Goal: Information Seeking & Learning: Learn about a topic

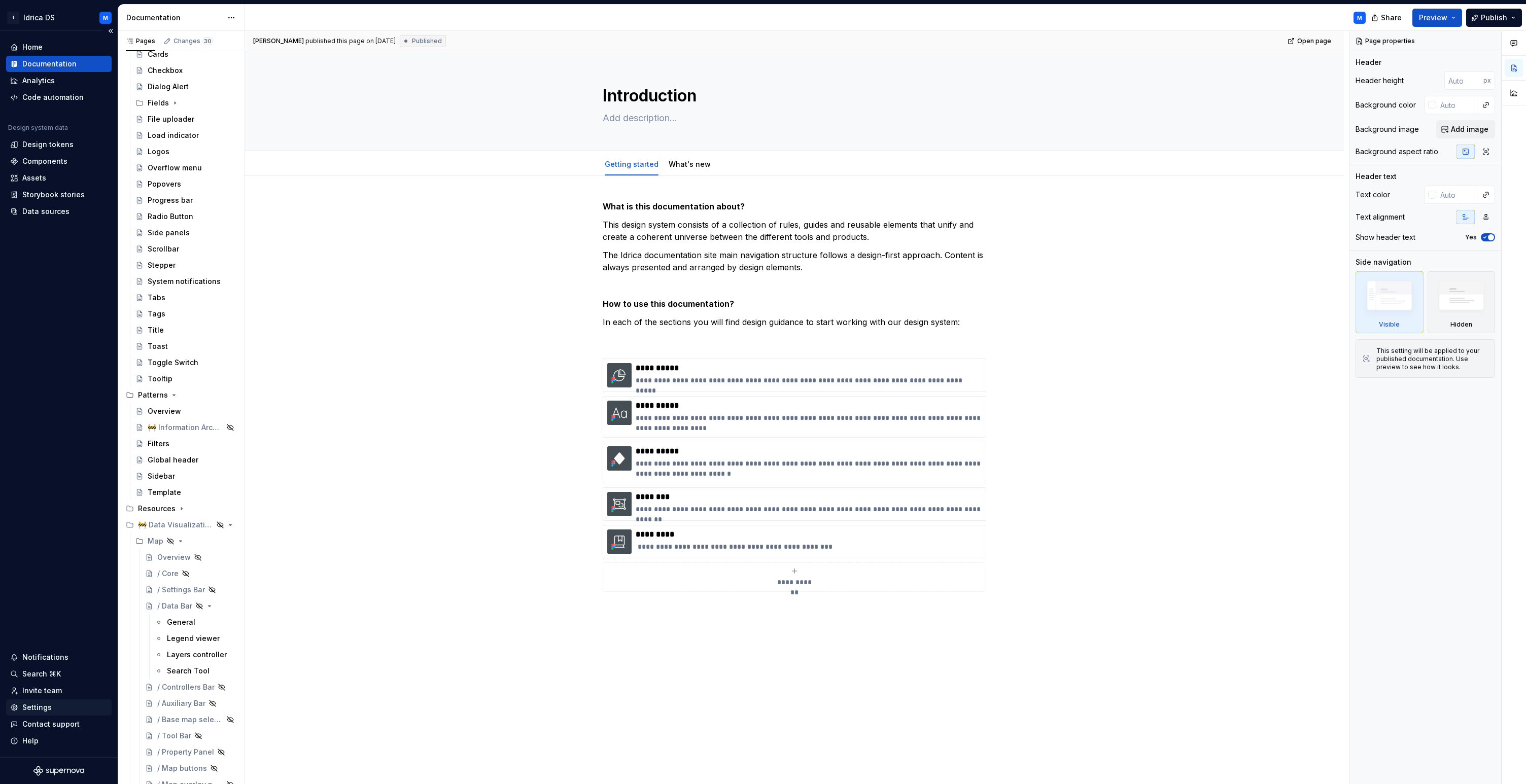
scroll to position [224, 0]
click at [159, 539] on div "Map" at bounding box center [155, 539] width 16 height 10
click at [180, 539] on icon "Page tree" at bounding box center [181, 539] width 1 height 2
click at [172, 557] on div "Overview" at bounding box center [174, 555] width 34 height 10
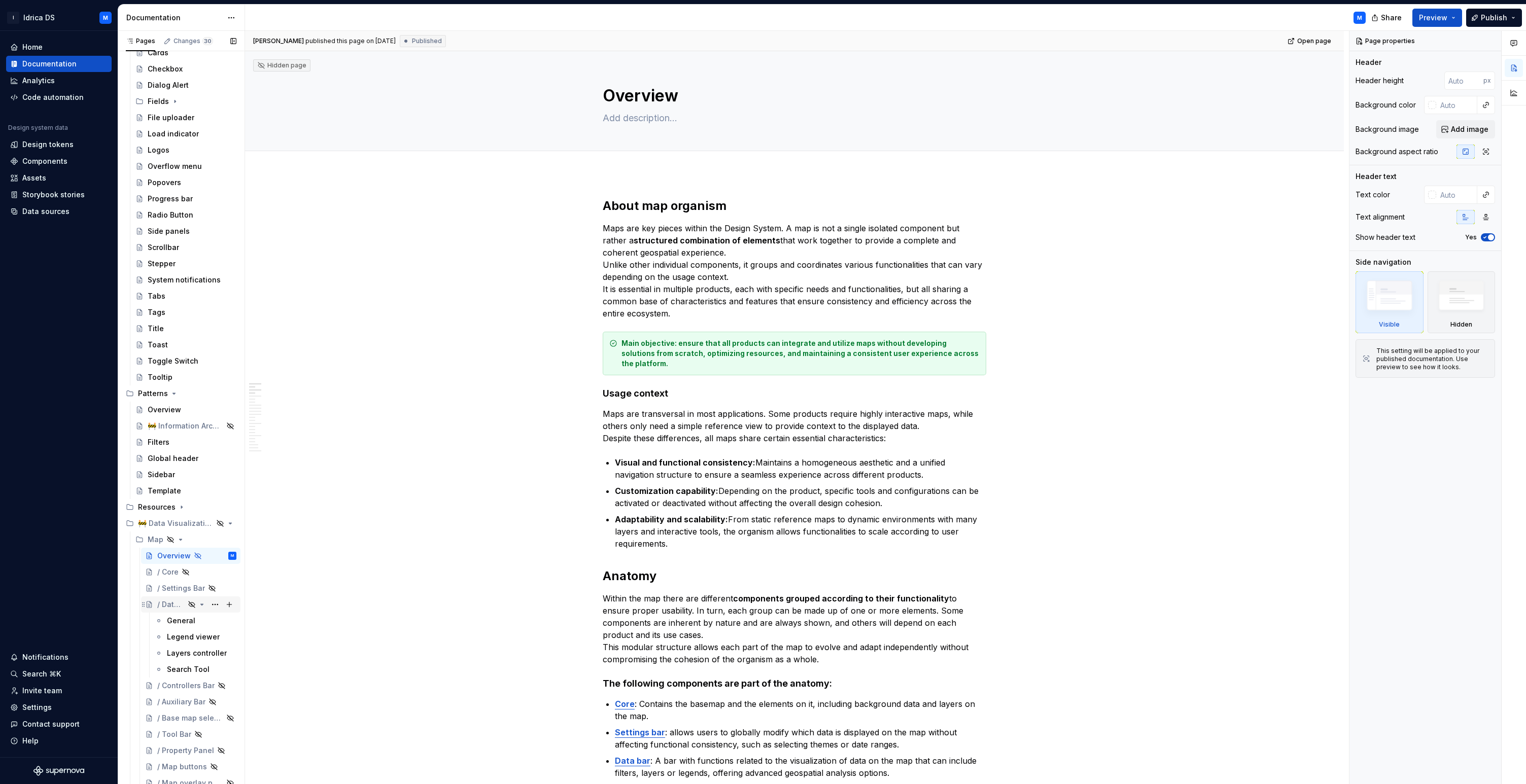
click at [203, 605] on icon "Page tree" at bounding box center [202, 605] width 8 height 8
click at [157, 539] on div "Map" at bounding box center [155, 539] width 16 height 10
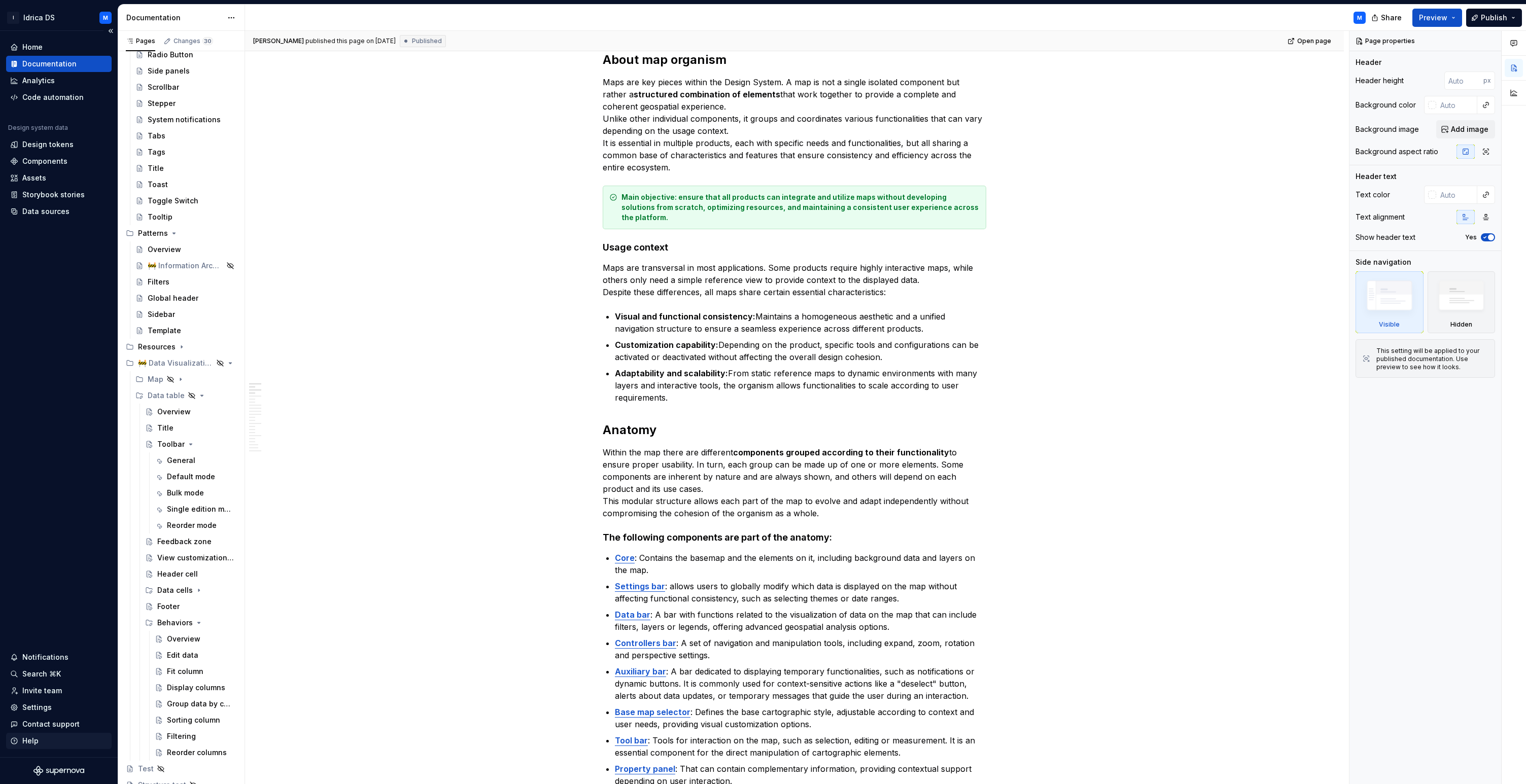
scroll to position [390, 0]
click at [178, 372] on icon "Page tree" at bounding box center [181, 373] width 8 height 8
click at [167, 388] on div "Overview" at bounding box center [174, 388] width 34 height 10
click at [166, 401] on div "/ Core" at bounding box center [168, 405] width 21 height 10
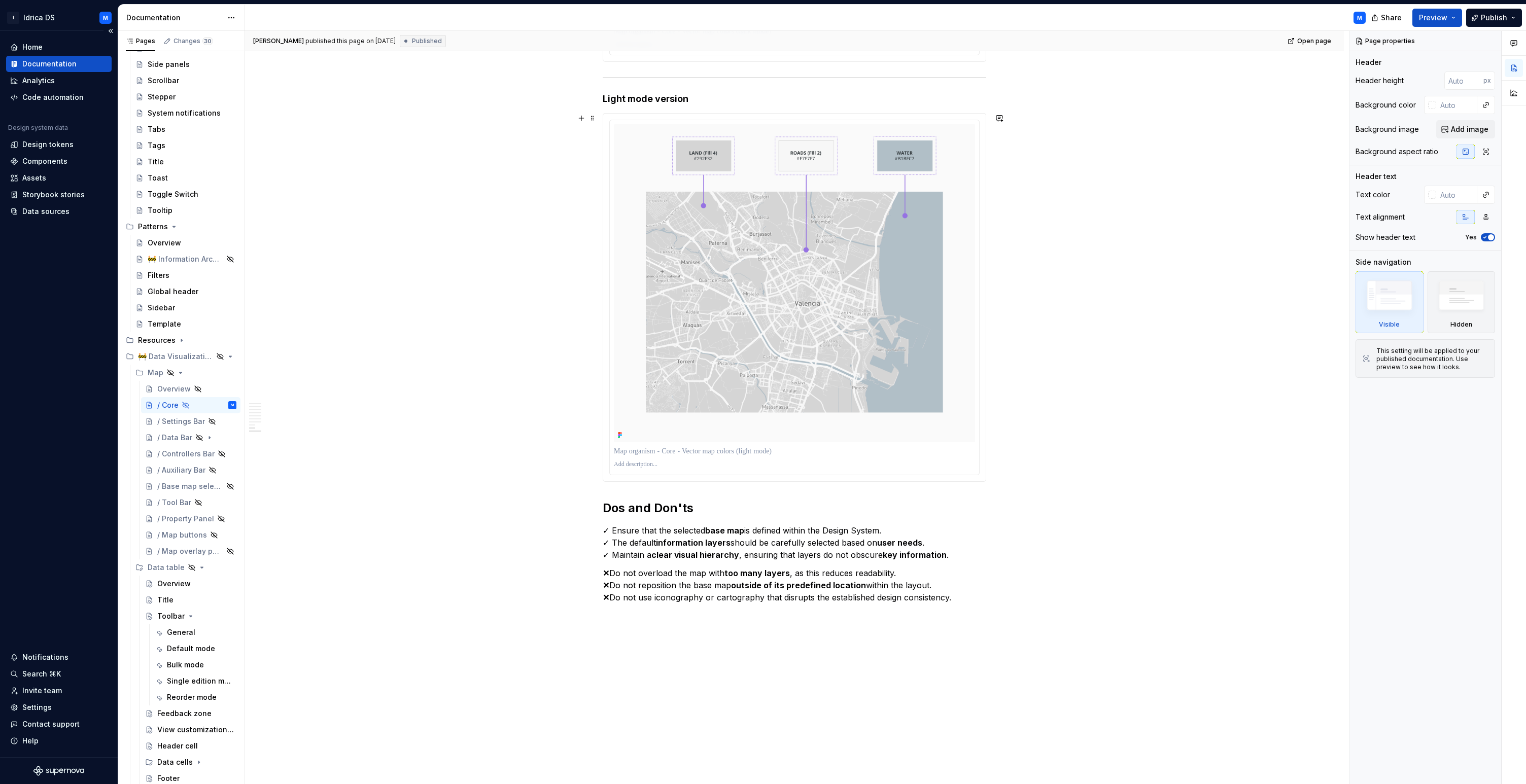
scroll to position [2283, 0]
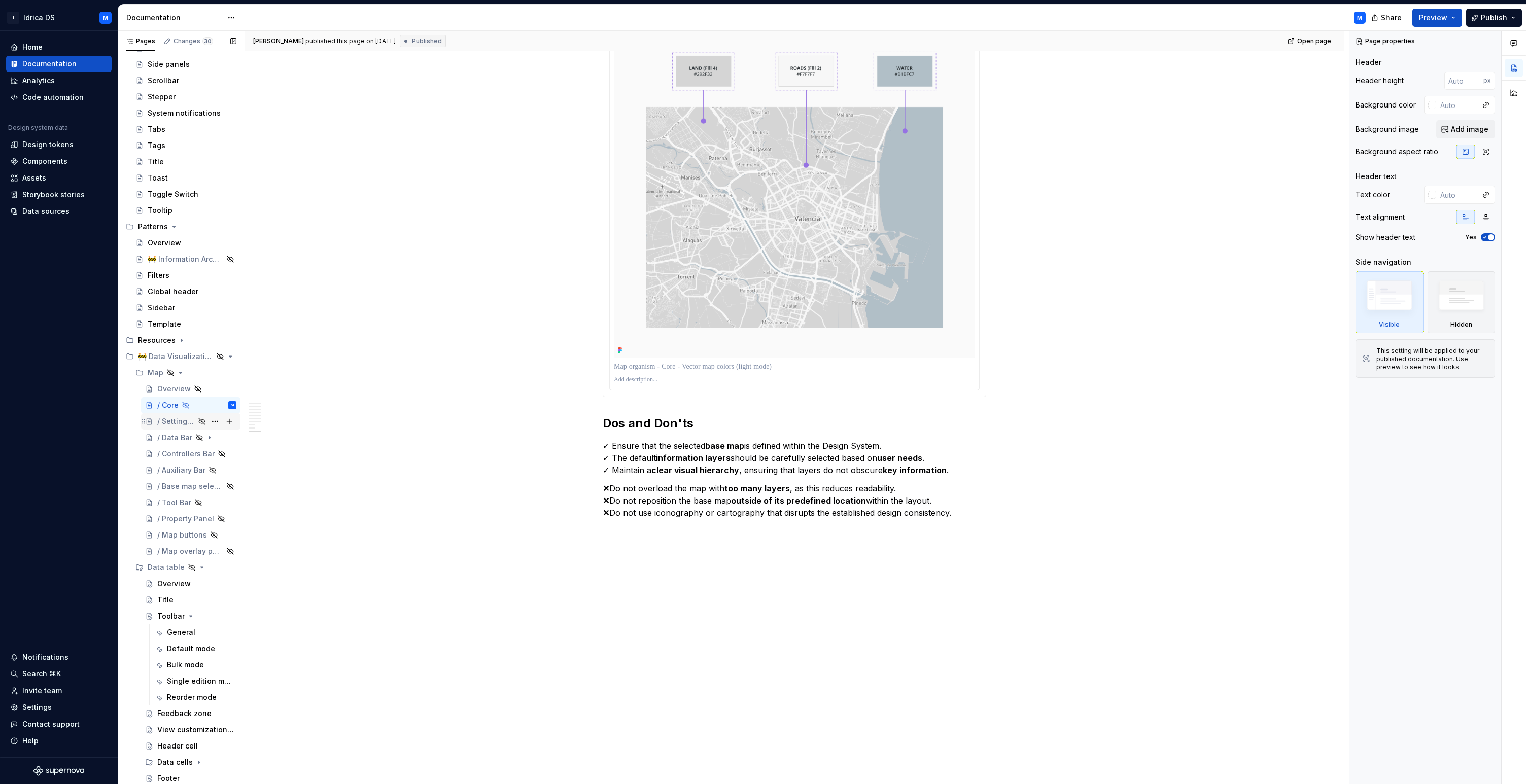
click at [194, 422] on div "/ Settings Bar" at bounding box center [175, 421] width 37 height 10
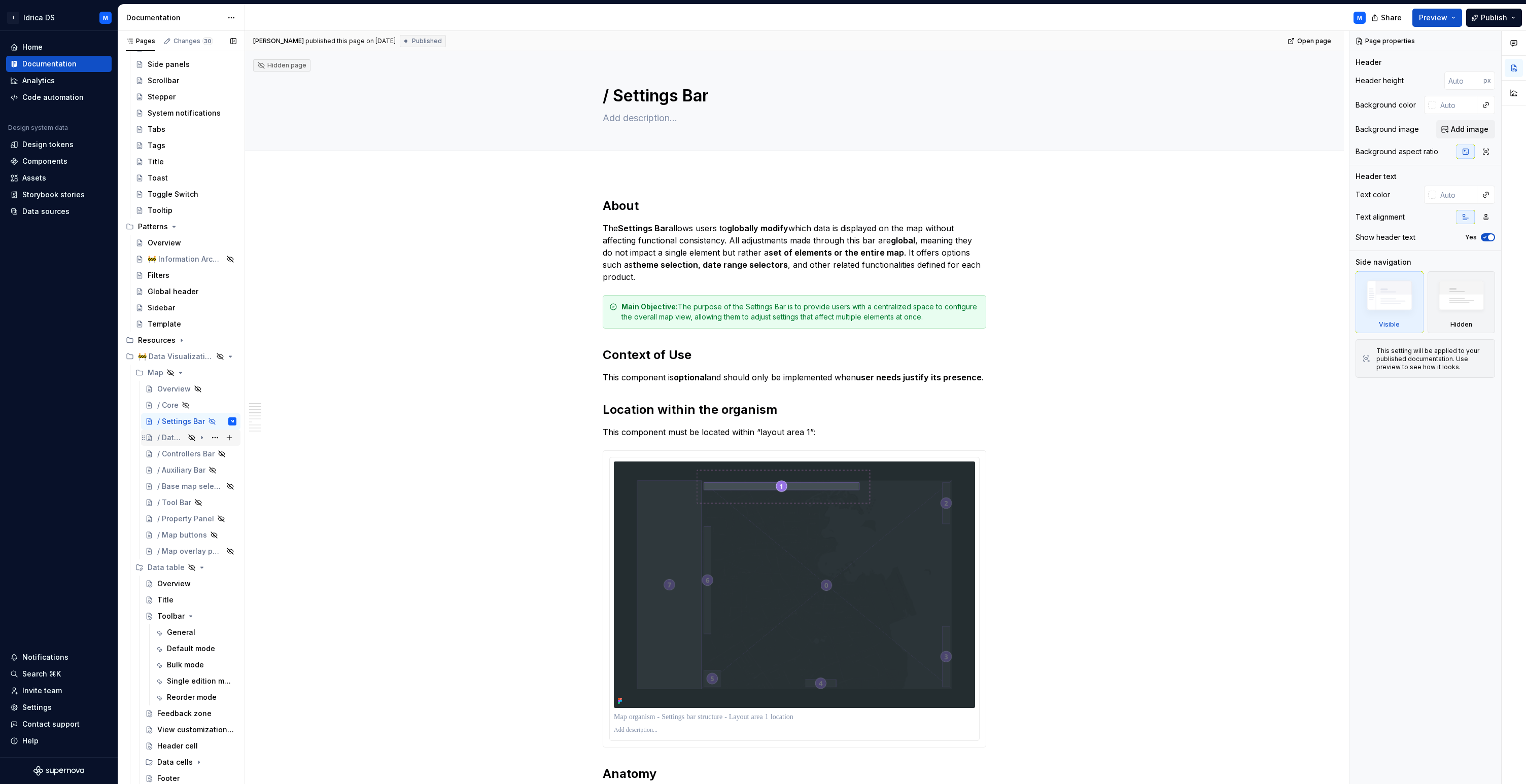
click at [182, 438] on div "/ Data Bar" at bounding box center [171, 437] width 27 height 10
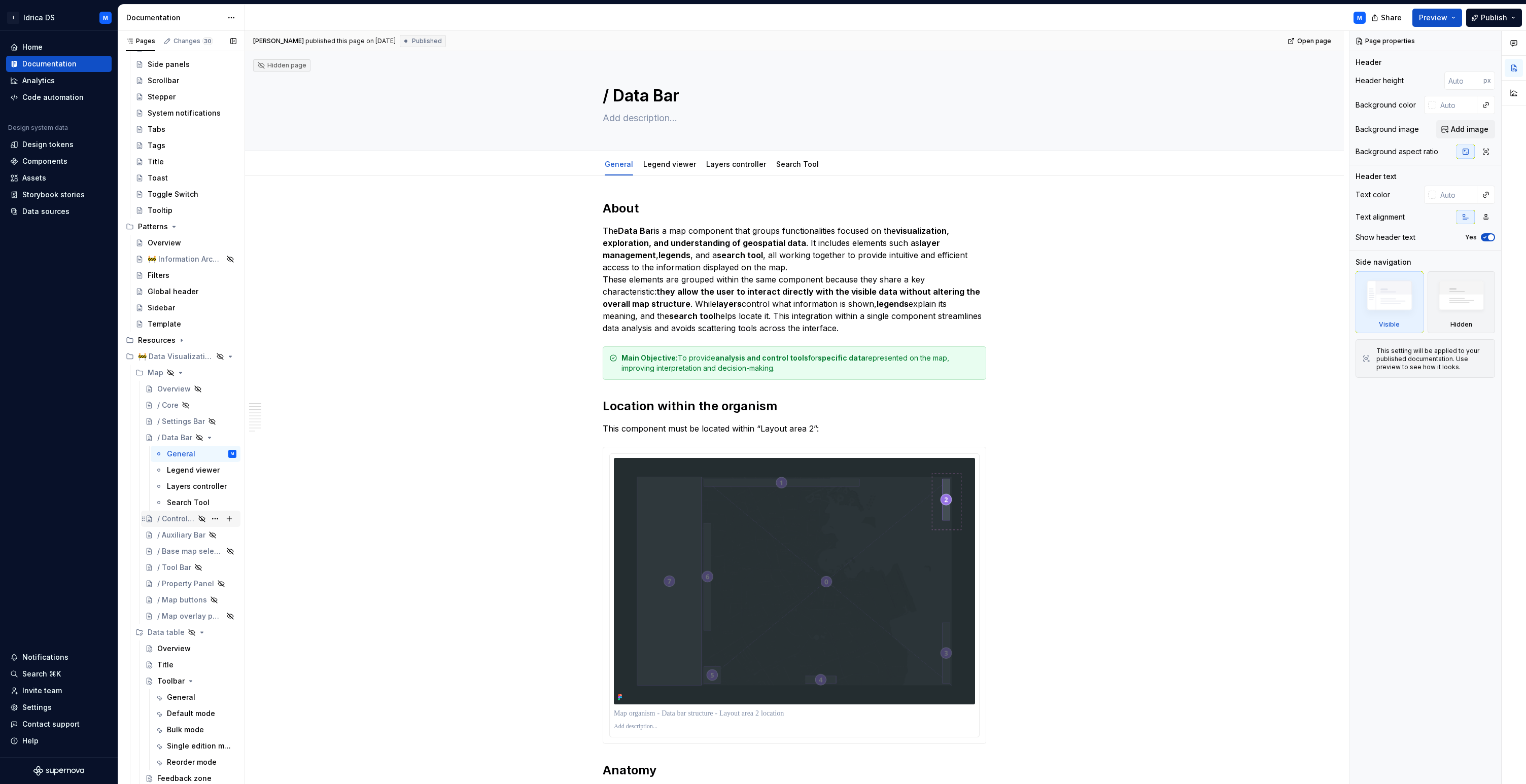
click at [174, 521] on div "/ Controllers Bar" at bounding box center [175, 519] width 37 height 10
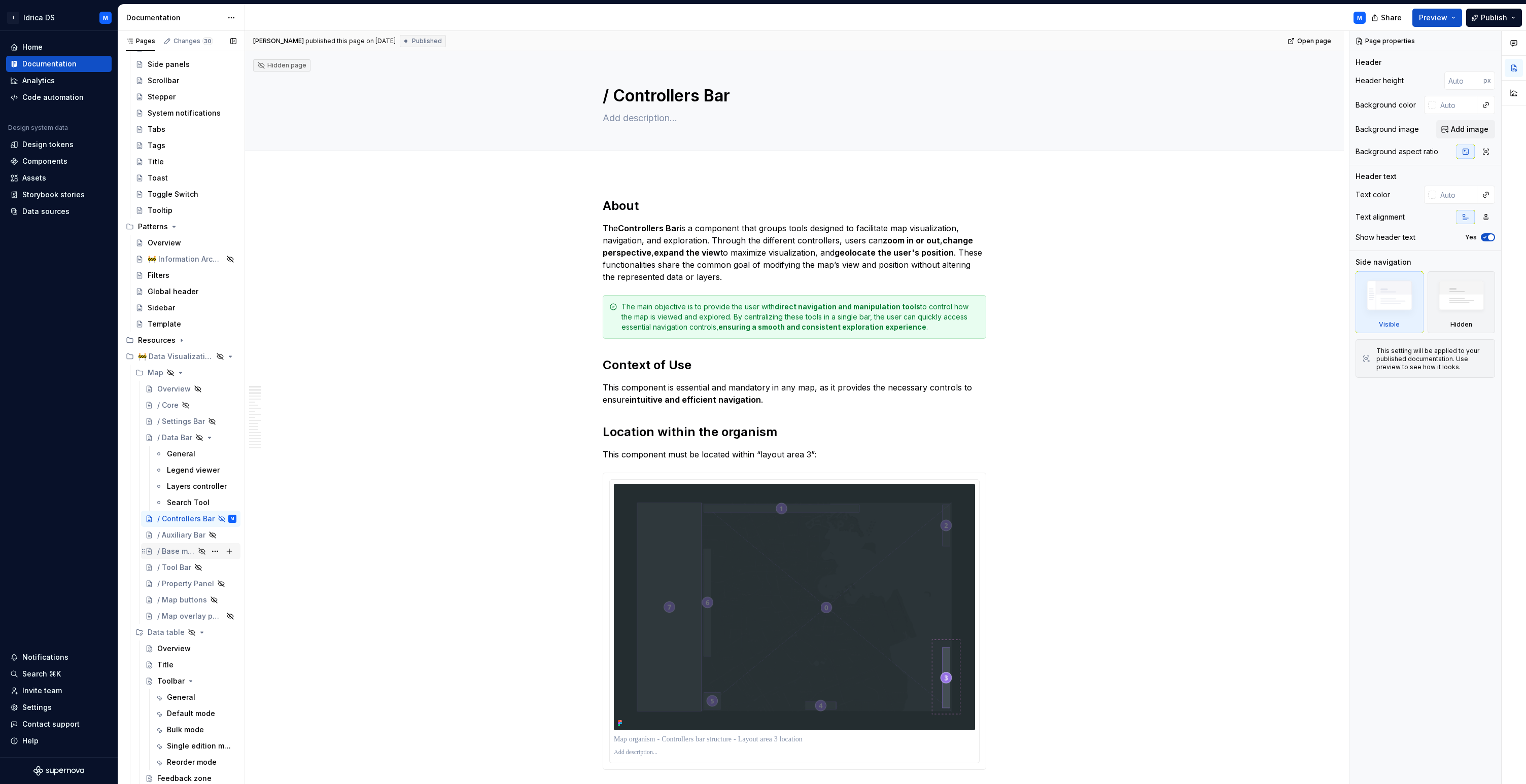
scroll to position [392, 0]
type textarea "*"
